Goal: Task Accomplishment & Management: Manage account settings

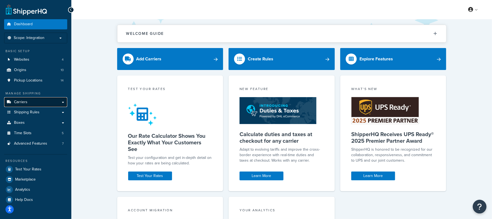
click at [19, 103] on span "Carriers" at bounding box center [20, 102] width 13 height 5
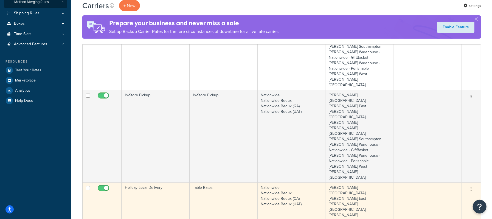
scroll to position [146, 0]
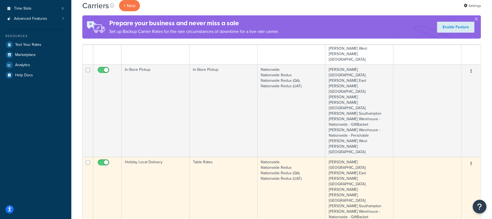
click at [169, 157] on td "Holiday Local Delivery" at bounding box center [156, 203] width 68 height 93
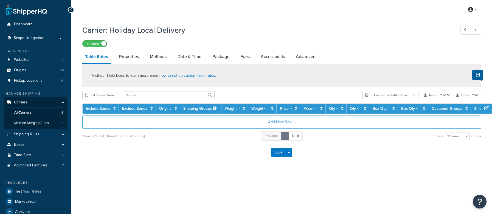
select select "25"
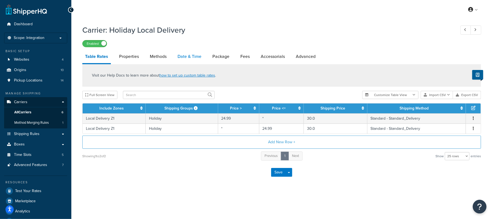
click at [189, 56] on link "Date & Time" at bounding box center [189, 56] width 29 height 13
select select "yMd"
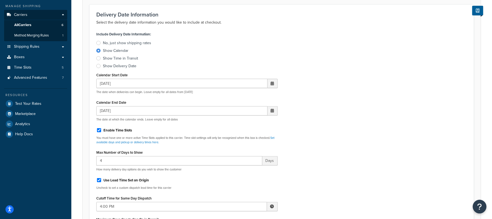
scroll to position [110, 0]
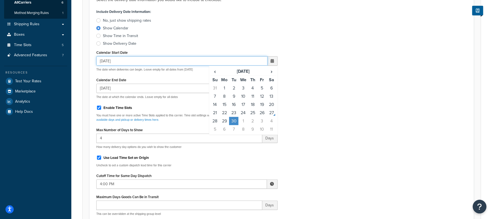
drag, startPoint x: 99, startPoint y: 60, endPoint x: 136, endPoint y: 60, distance: 37.6
click at [136, 60] on input "[DATE]" at bounding box center [181, 60] width 171 height 9
type input "[DATE]"
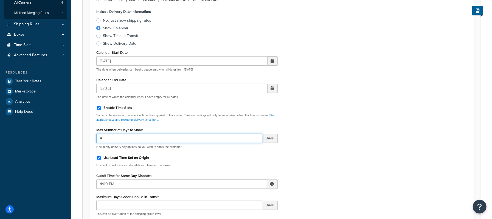
drag, startPoint x: 120, startPoint y: 139, endPoint x: 80, endPoint y: 132, distance: 40.3
click at [80, 132] on div "Carrier: Holiday Local Delivery Enabled Table Rates Properties Methods Date & T…" at bounding box center [281, 216] width 421 height 609
type input "3"
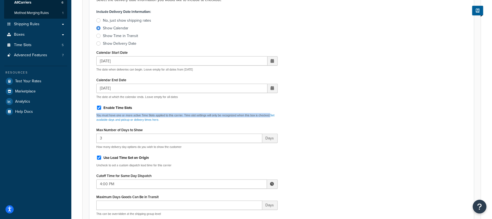
click at [393, 109] on div "Include Delivery Date Information: No, just show shipping rates Show Calendar S…" at bounding box center [281, 123] width 379 height 231
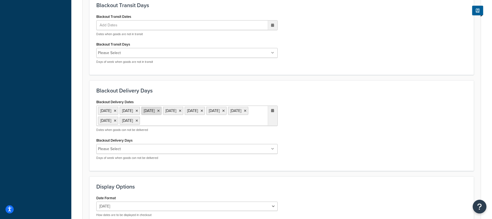
scroll to position [426, 0]
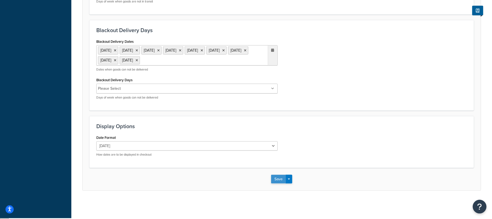
click at [282, 182] on button "Save" at bounding box center [278, 179] width 15 height 9
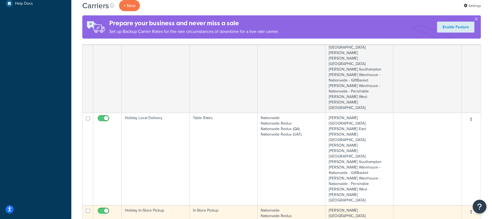
scroll to position [220, 0]
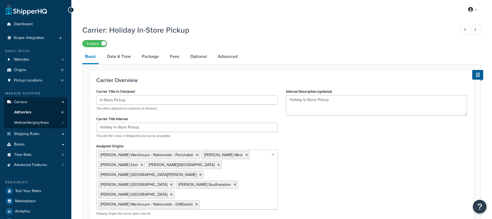
select select "pickup"
click at [121, 54] on link "Date & Time" at bounding box center [118, 56] width 29 height 13
select select "calendar"
select select "yMd"
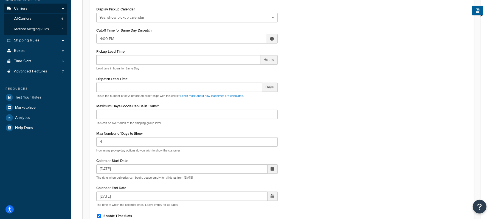
scroll to position [110, 0]
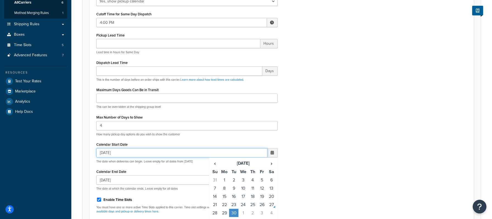
drag, startPoint x: 122, startPoint y: 152, endPoint x: 73, endPoint y: 143, distance: 49.9
click at [73, 143] on div "Carrier: Holiday In-Store Pickup Enabled Basic Date & Time Package Fees Optiona…" at bounding box center [281, 115] width 421 height 406
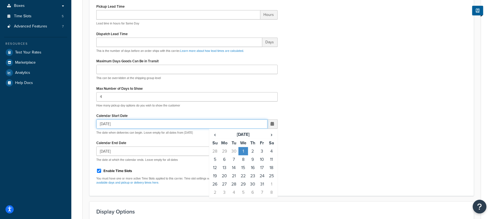
scroll to position [183, 0]
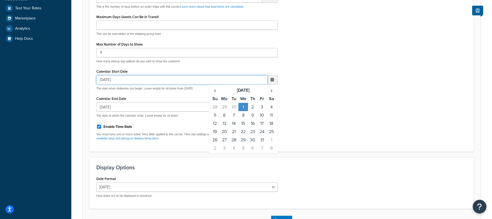
type input "10/01/2025"
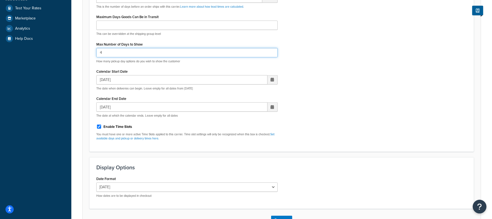
drag, startPoint x: 109, startPoint y: 53, endPoint x: 88, endPoint y: 40, distance: 24.7
click at [88, 50] on form "Choose if you want to offer your customers the ability to choose the date they …" at bounding box center [282, 57] width 398 height 350
type input "3"
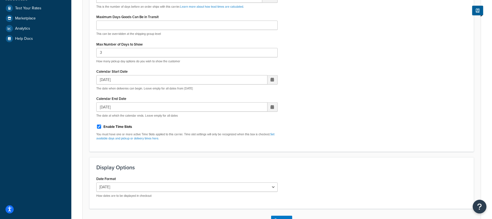
click at [323, 101] on div "Display Pickup Calendar No, just show shipping rates Yes, show pickup calendar …" at bounding box center [281, 30] width 379 height 229
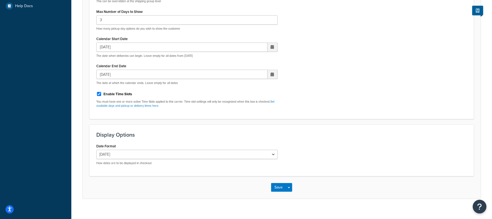
scroll to position [223, 0]
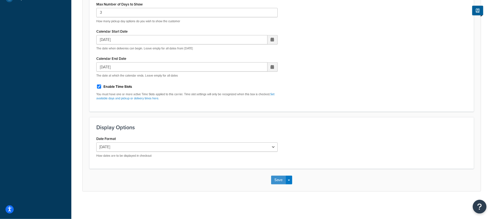
click at [279, 179] on button "Save" at bounding box center [278, 180] width 15 height 9
